Goal: Information Seeking & Learning: Check status

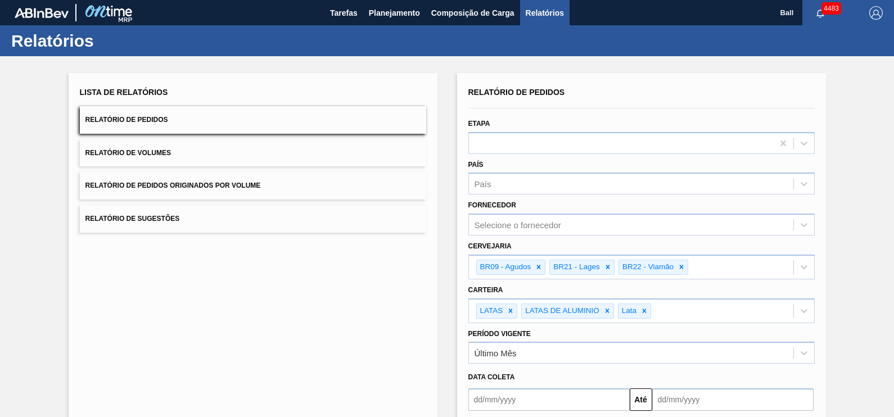
click at [253, 154] on div "Lista de Relatórios Relatório de Pedidos Relatório de Volumes Relatório de Pedi…" at bounding box center [253, 292] width 369 height 439
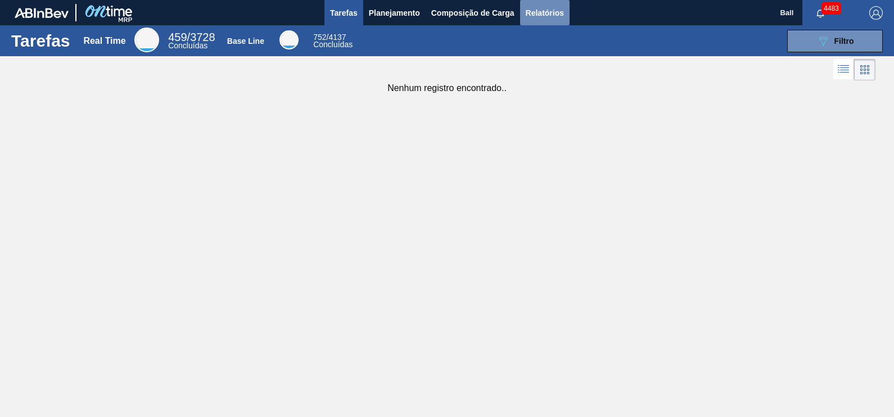
click at [548, 17] on span "Relatórios" at bounding box center [545, 13] width 38 height 14
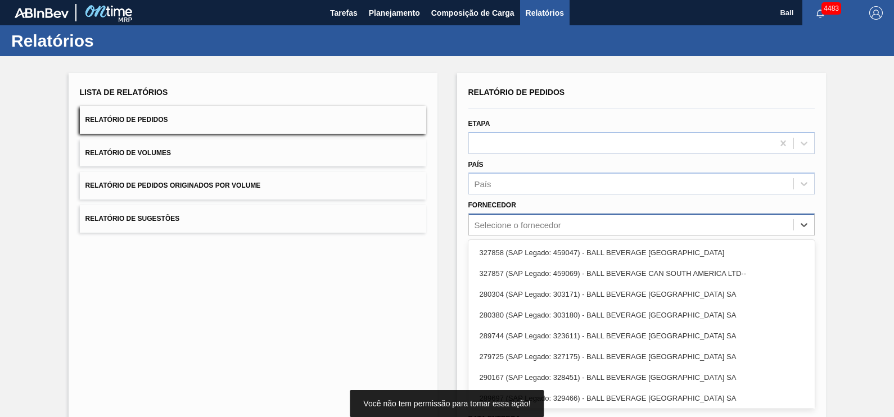
click at [579, 227] on div "Selecione o fornecedor" at bounding box center [631, 225] width 325 height 16
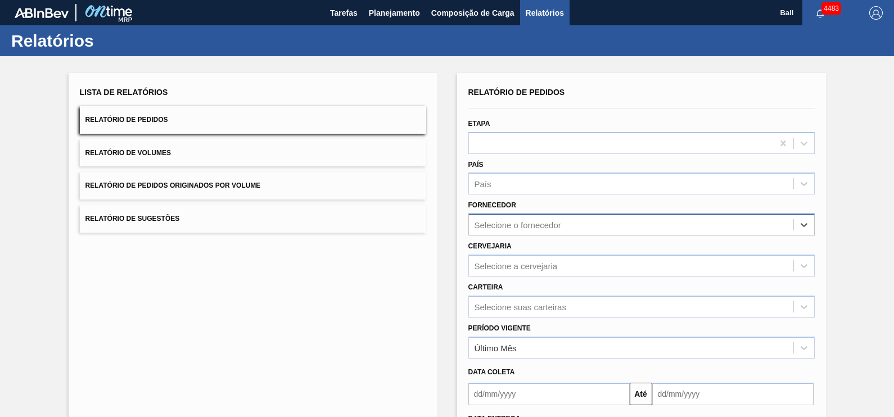
click at [579, 227] on div "Selecione o fornecedor" at bounding box center [631, 225] width 325 height 16
click at [565, 267] on div "Selecione a cervejaria" at bounding box center [642, 266] width 347 height 22
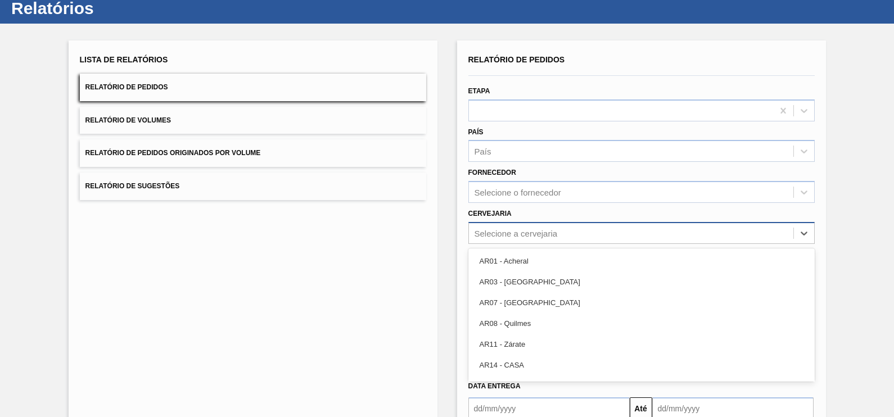
scroll to position [36, 0]
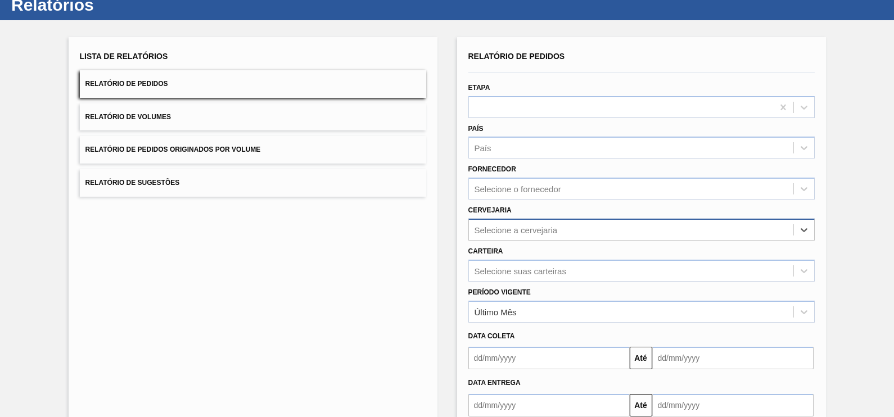
click at [560, 222] on div "Selecione a cervejaria" at bounding box center [631, 230] width 325 height 16
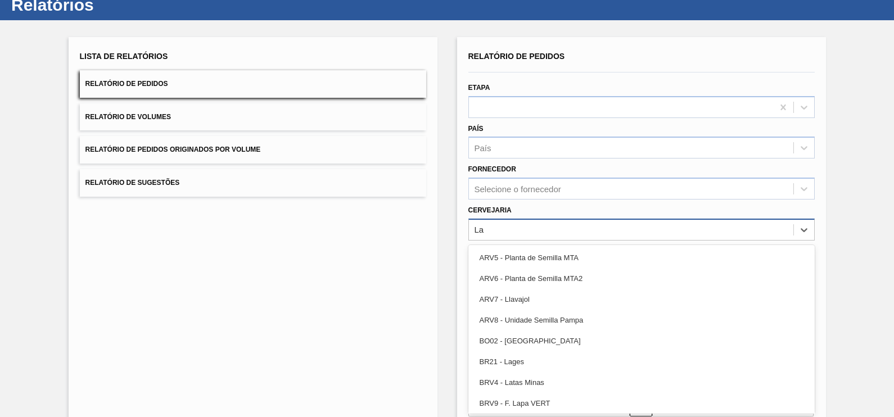
type input "L"
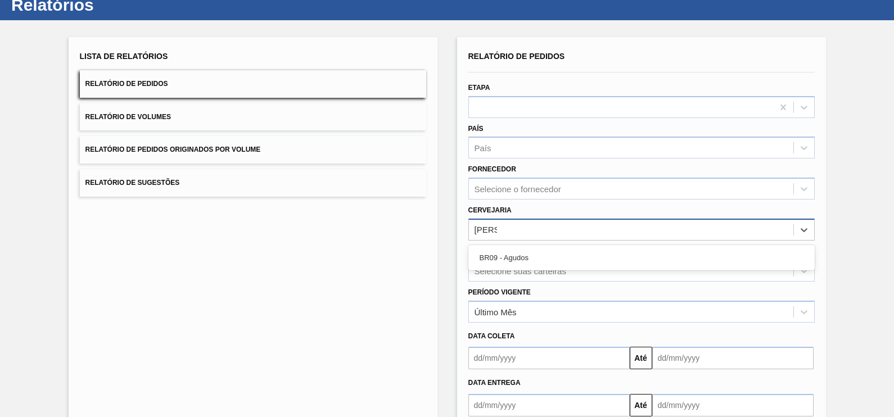
type input "AGudos"
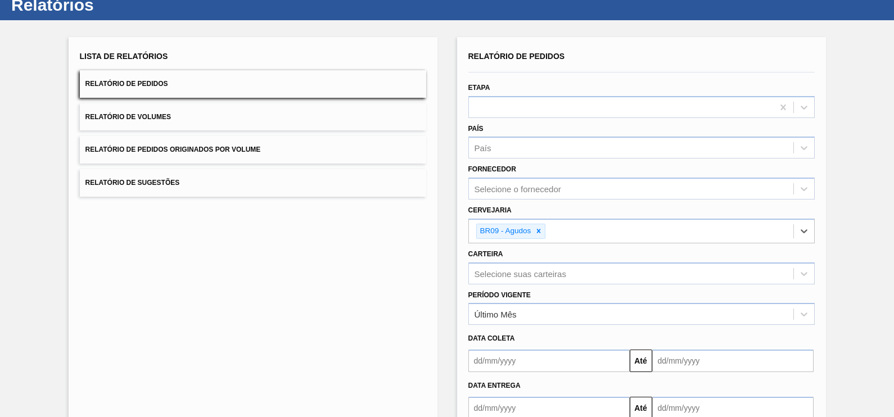
click at [512, 285] on div "Período Vigente Último Mês" at bounding box center [642, 305] width 356 height 41
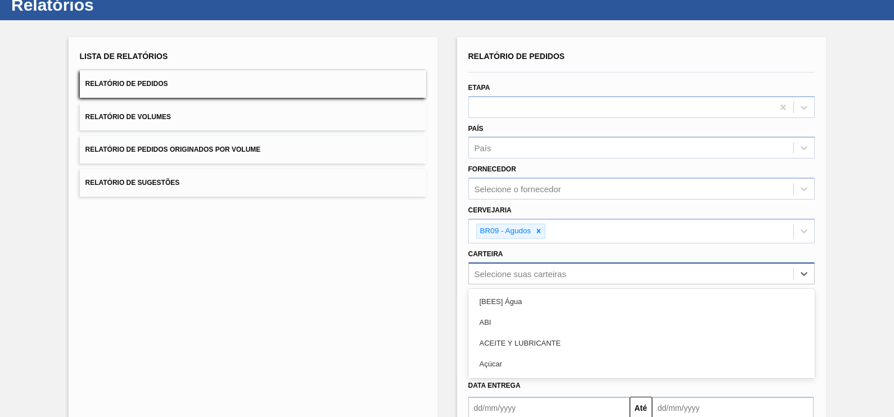
click at [514, 270] on div "option [BEES] Água focused, 1 of 101. 101 results available. Use Up and Down to…" at bounding box center [642, 274] width 347 height 22
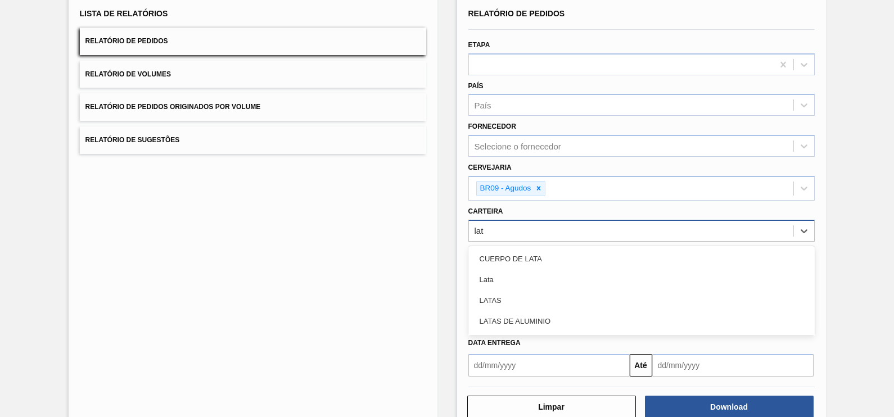
type input "lata"
click at [514, 270] on div "Lata" at bounding box center [642, 279] width 347 height 21
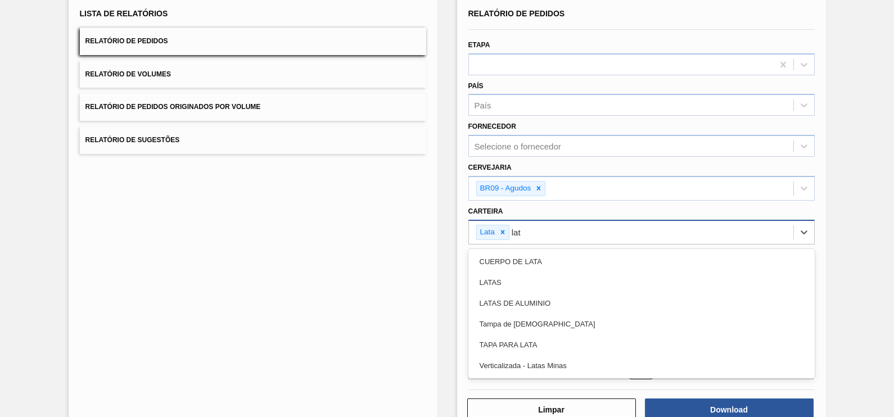
type input "lata"
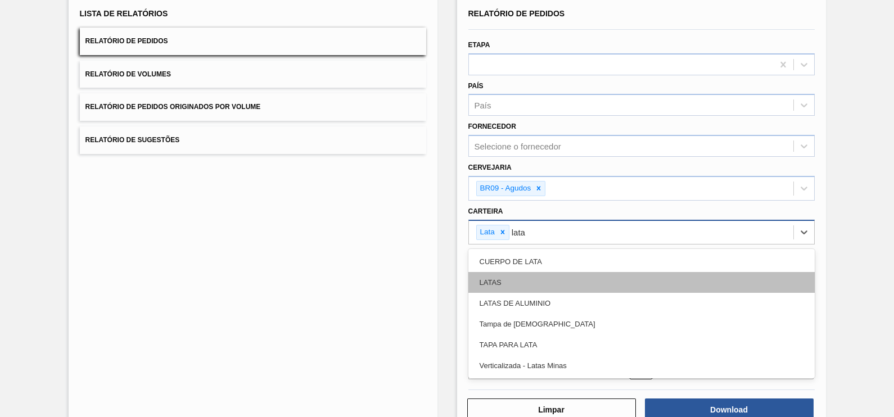
click at [516, 280] on div "LATAS" at bounding box center [642, 282] width 347 height 21
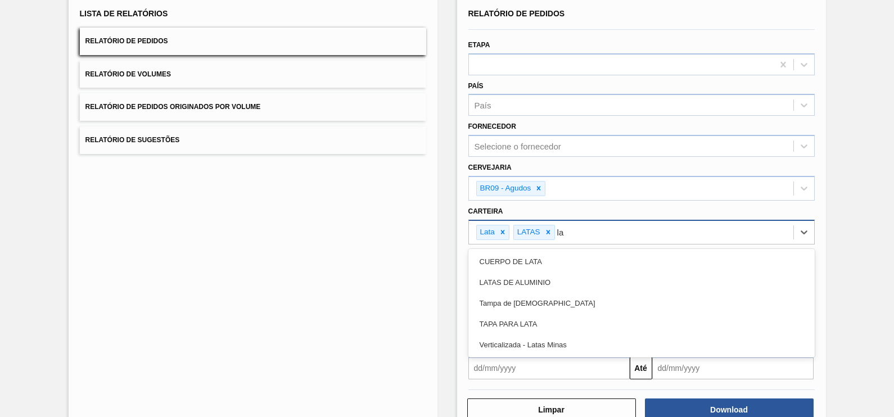
type input "lat"
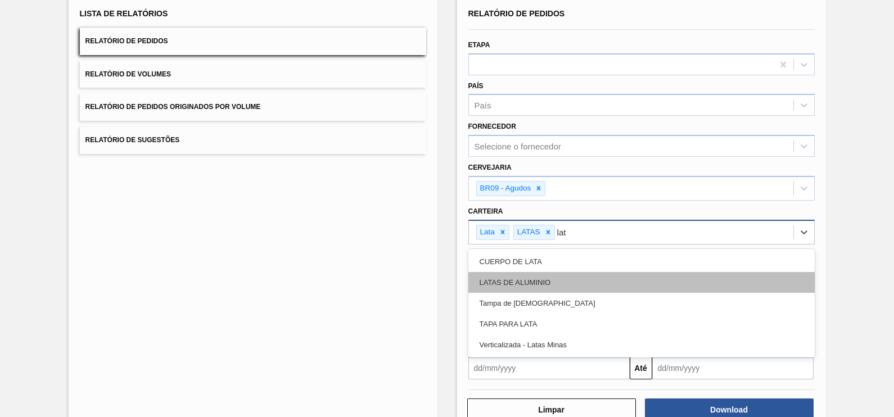
click at [545, 281] on div "LATAS DE ALUMINIO" at bounding box center [642, 282] width 347 height 21
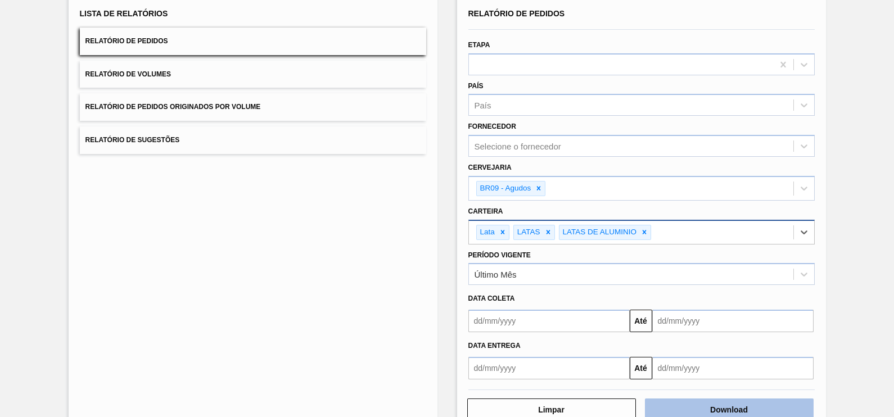
click at [765, 399] on button "Download" at bounding box center [729, 410] width 169 height 23
click at [184, 68] on button "Relatório de Volumes" at bounding box center [253, 75] width 347 height 28
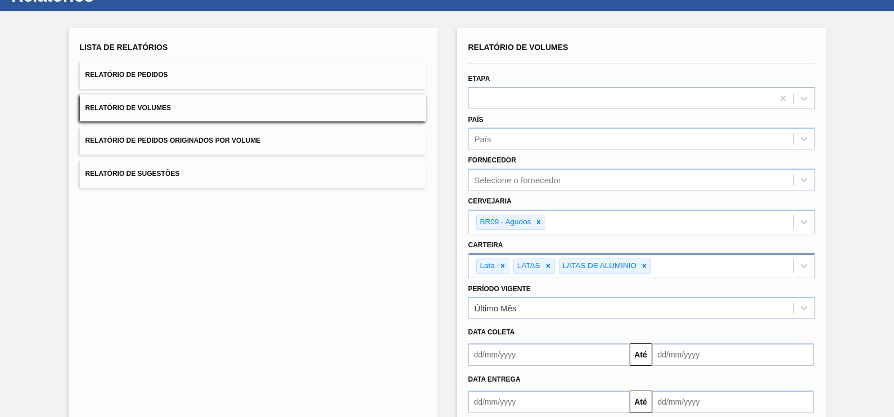
scroll to position [0, 0]
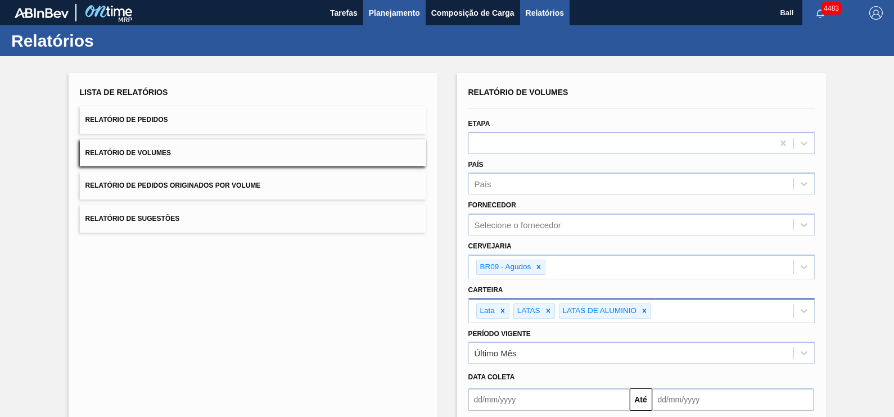
click at [377, 14] on span "Planejamento" at bounding box center [394, 13] width 51 height 14
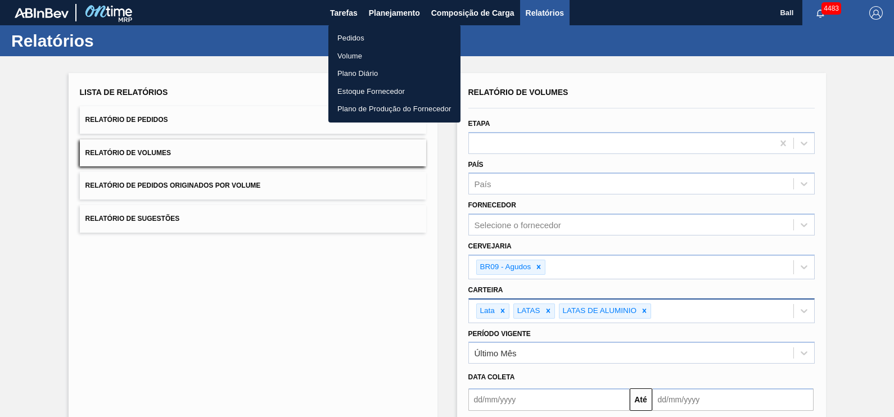
click at [366, 54] on li "Volume" at bounding box center [395, 56] width 132 height 18
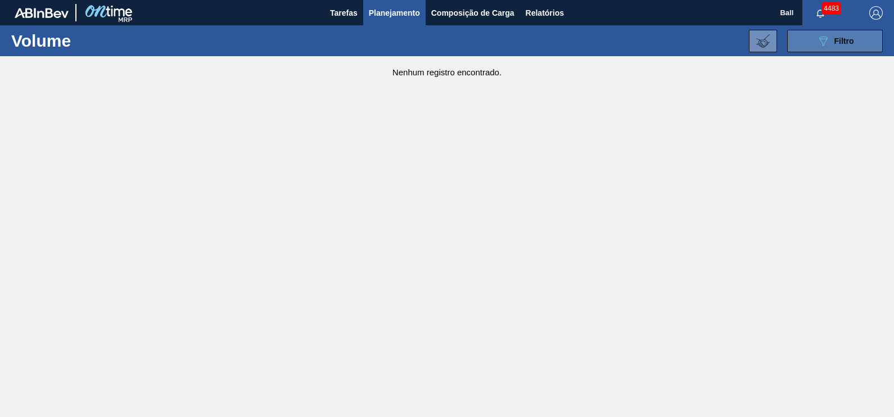
click at [853, 42] on span "Filtro" at bounding box center [845, 41] width 20 height 9
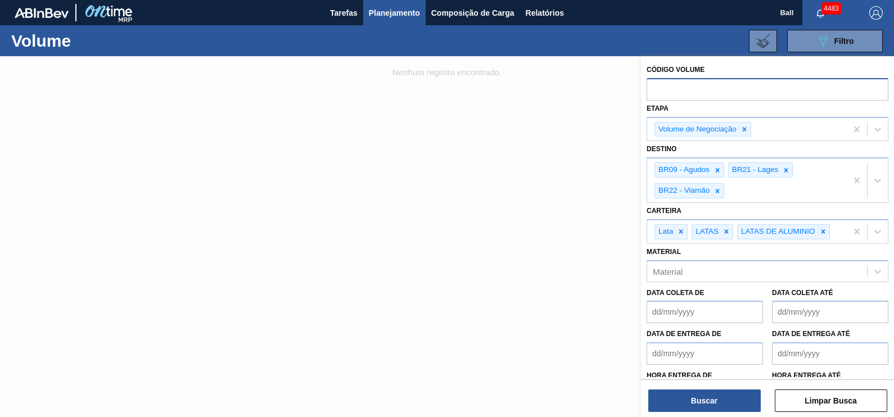
click at [686, 93] on input "text" at bounding box center [768, 88] width 242 height 21
paste input "V624883"
click at [660, 84] on input "V624883" at bounding box center [768, 88] width 242 height 21
type input "624883"
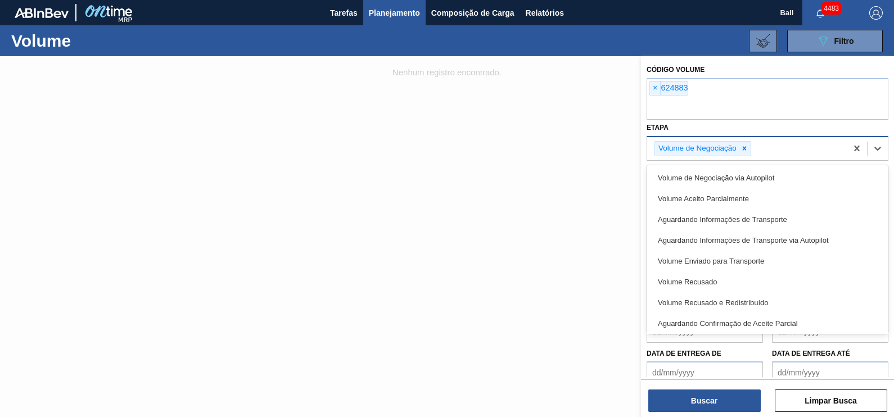
click at [818, 124] on div "Etapa option Volume de Negociação via Autopilot focused, 2 of 9. 8 results avai…" at bounding box center [768, 140] width 242 height 41
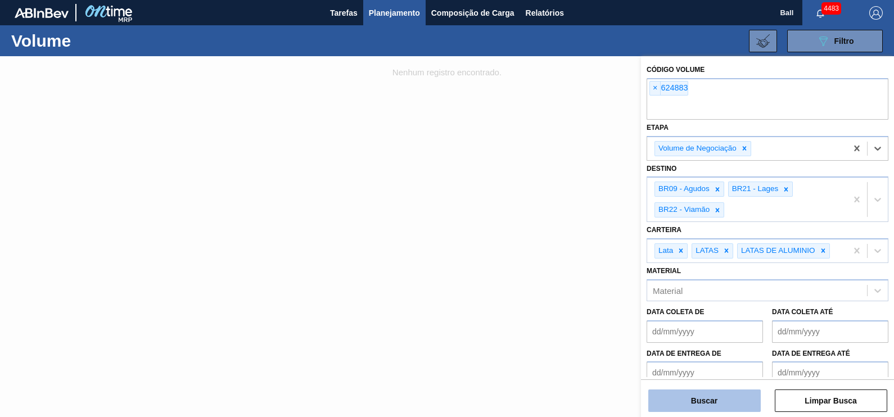
click at [716, 404] on button "Buscar" at bounding box center [705, 401] width 113 height 23
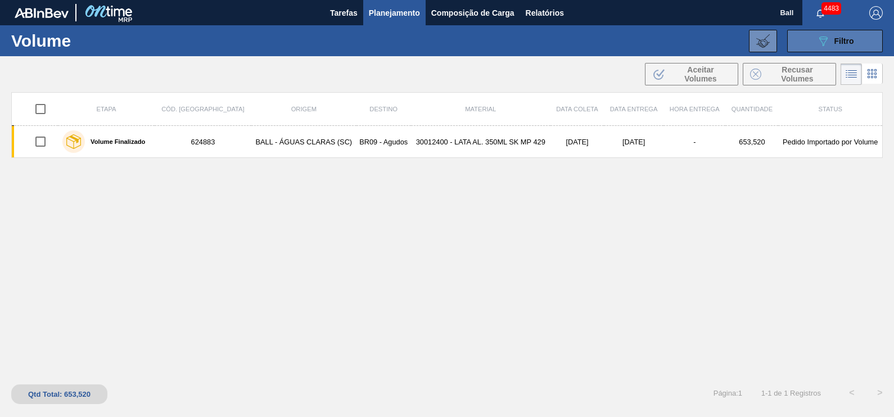
click at [847, 35] on div "089F7B8B-B2A5-4AFE-B5C0-19BA573D28AC Filtro" at bounding box center [836, 41] width 38 height 14
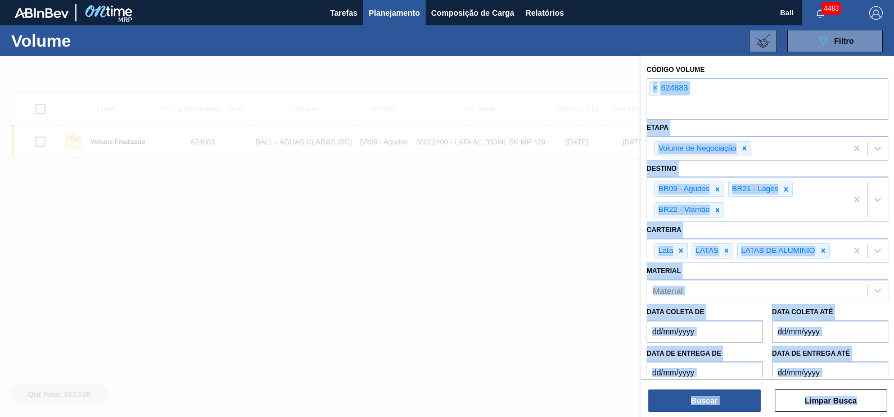
drag, startPoint x: 705, startPoint y: 97, endPoint x: 595, endPoint y: 104, distance: 110.4
click at [641, 104] on div "Código Volume × 624883 Etapa Volume de Negociação Destino BR09 - Agudos BR21 - …" at bounding box center [767, 264] width 253 height 417
click at [731, 100] on input "text" at bounding box center [768, 108] width 242 height 21
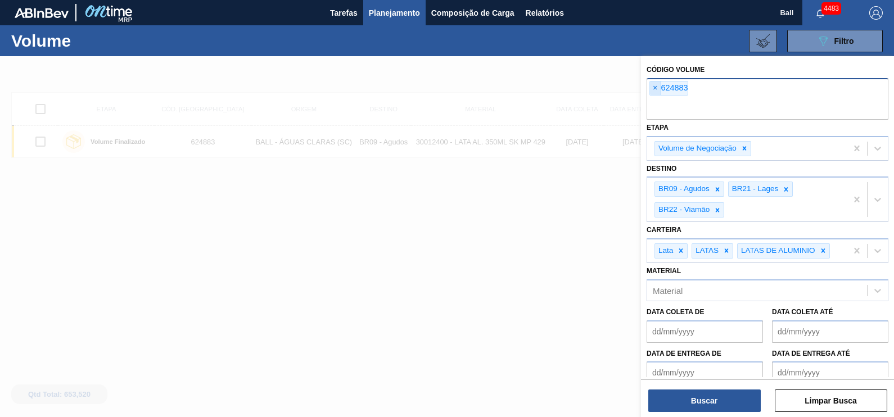
click at [651, 93] on span "×" at bounding box center [655, 89] width 11 height 14
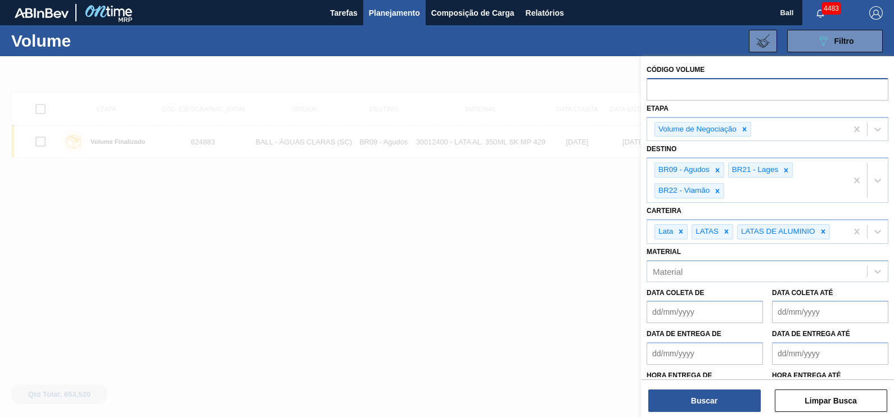
paste input "V624718"
click at [659, 92] on input "V624718" at bounding box center [768, 88] width 242 height 21
type input "624718"
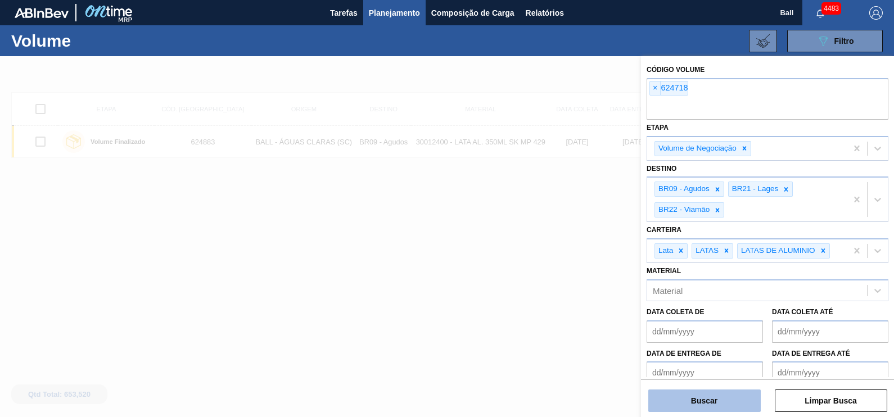
click at [722, 406] on button "Buscar" at bounding box center [705, 401] width 113 height 23
